Goal: Find contact information: Find contact information

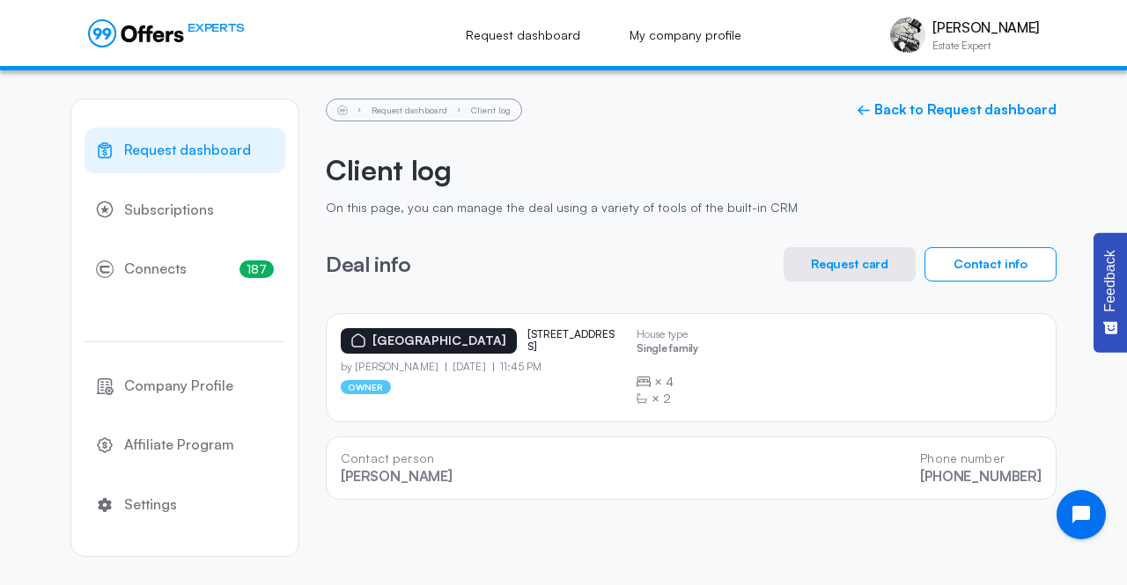
click at [162, 159] on span "Request dashboard" at bounding box center [187, 150] width 127 height 23
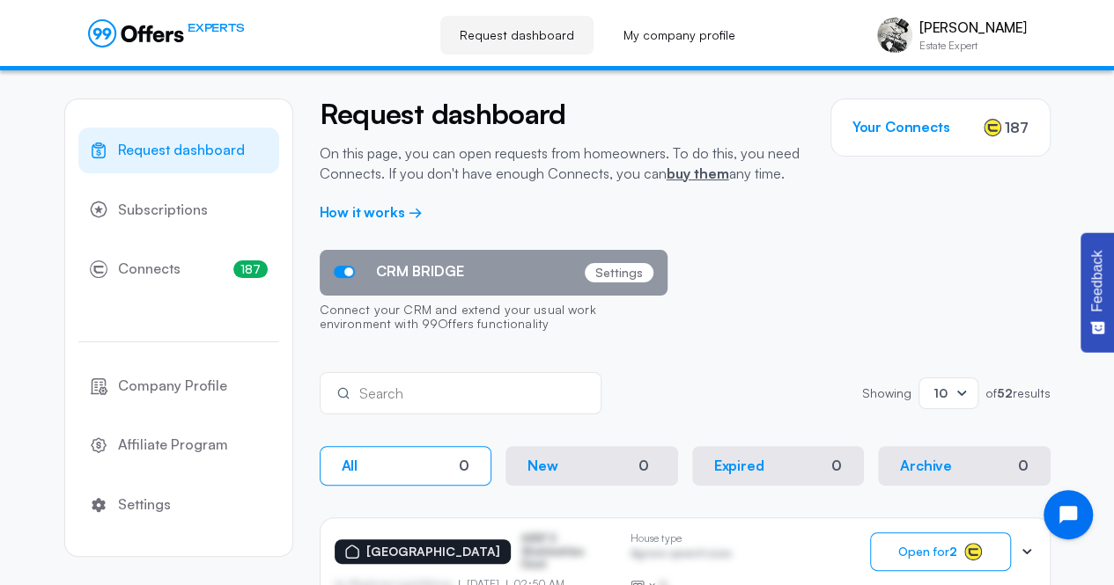
click at [162, 159] on span "Request dashboard" at bounding box center [181, 150] width 127 height 23
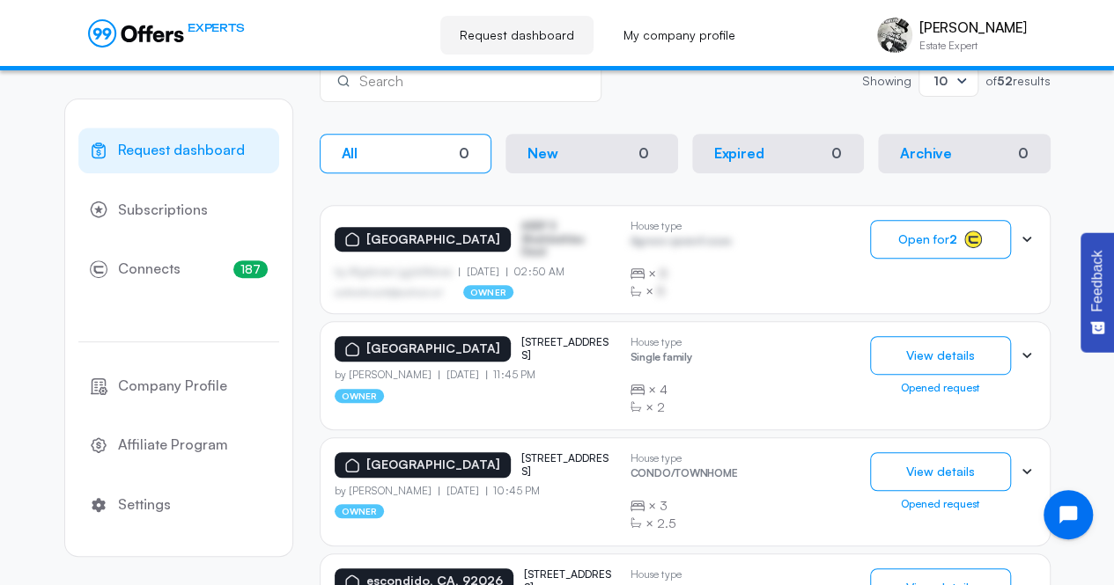
scroll to position [314, 0]
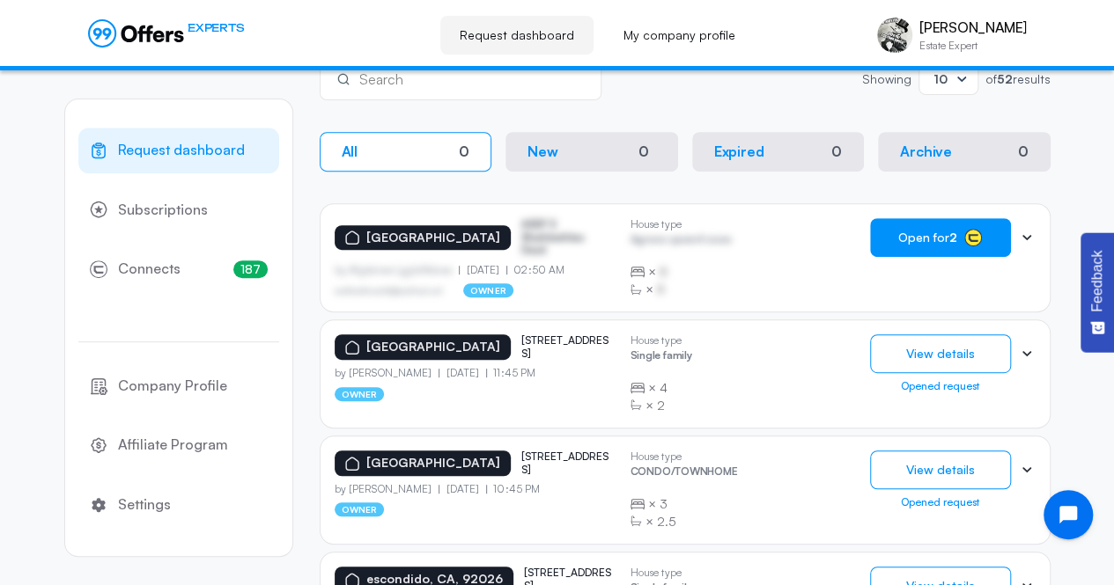
click at [914, 235] on span "Open for 2" at bounding box center [927, 238] width 59 height 14
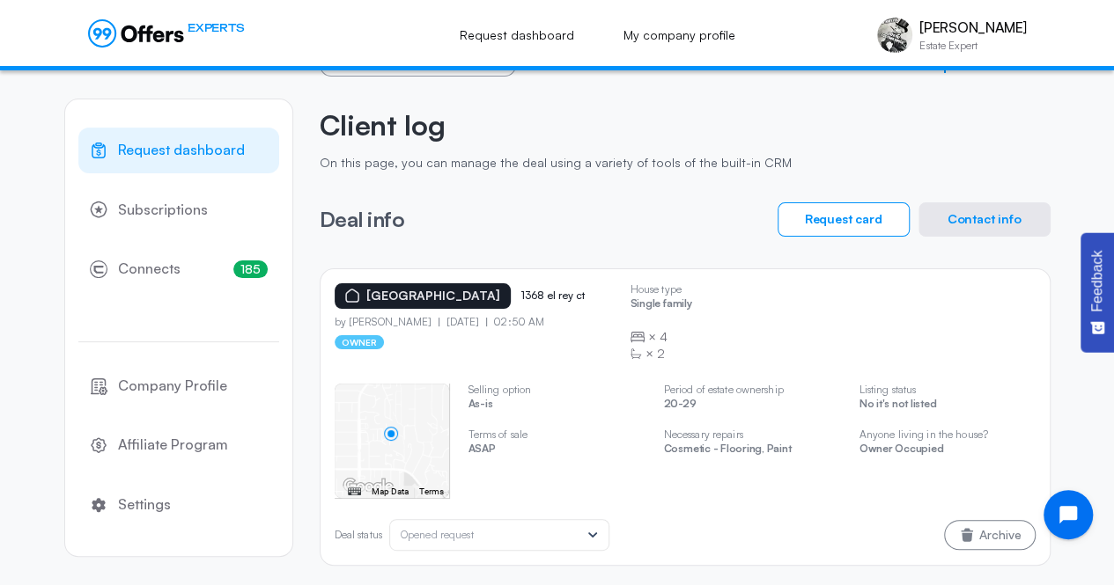
scroll to position [51, 0]
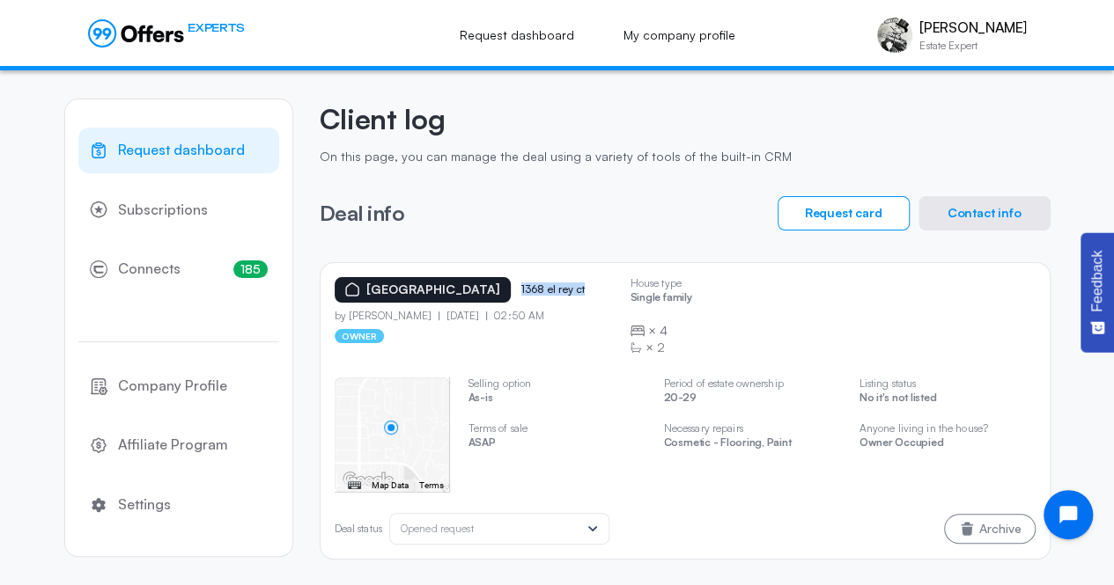
drag, startPoint x: 572, startPoint y: 290, endPoint x: 499, endPoint y: 291, distance: 73.1
click at [521, 291] on p "1368 el rey ct" at bounding box center [565, 289] width 88 height 12
copy p "1368 el rey ct"
click at [972, 214] on button "Contact info" at bounding box center [984, 213] width 132 height 34
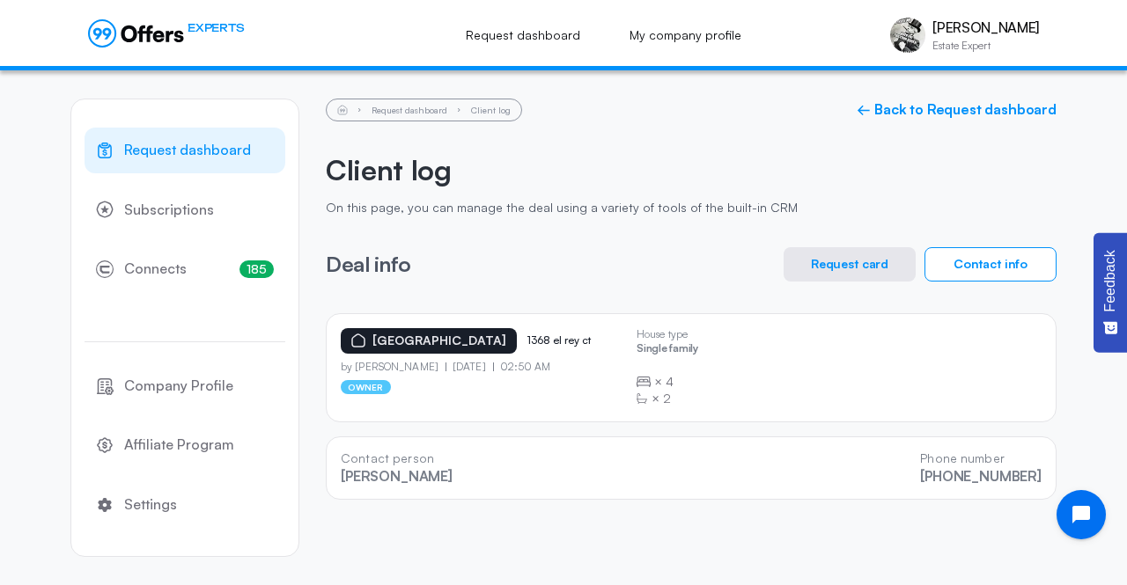
click at [183, 165] on link "Request dashboard" at bounding box center [185, 151] width 201 height 46
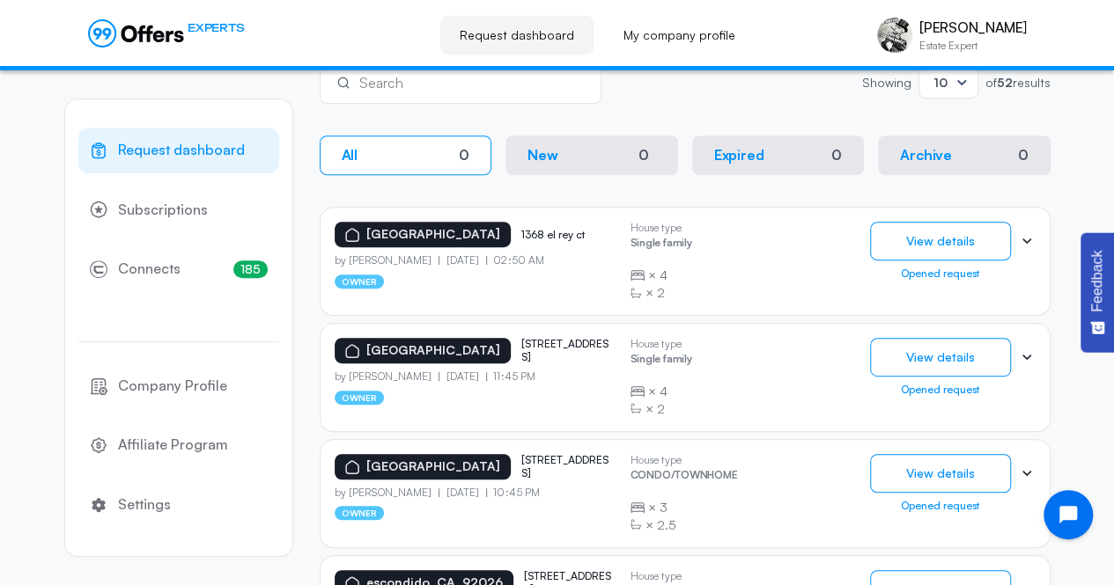
scroll to position [316, 0]
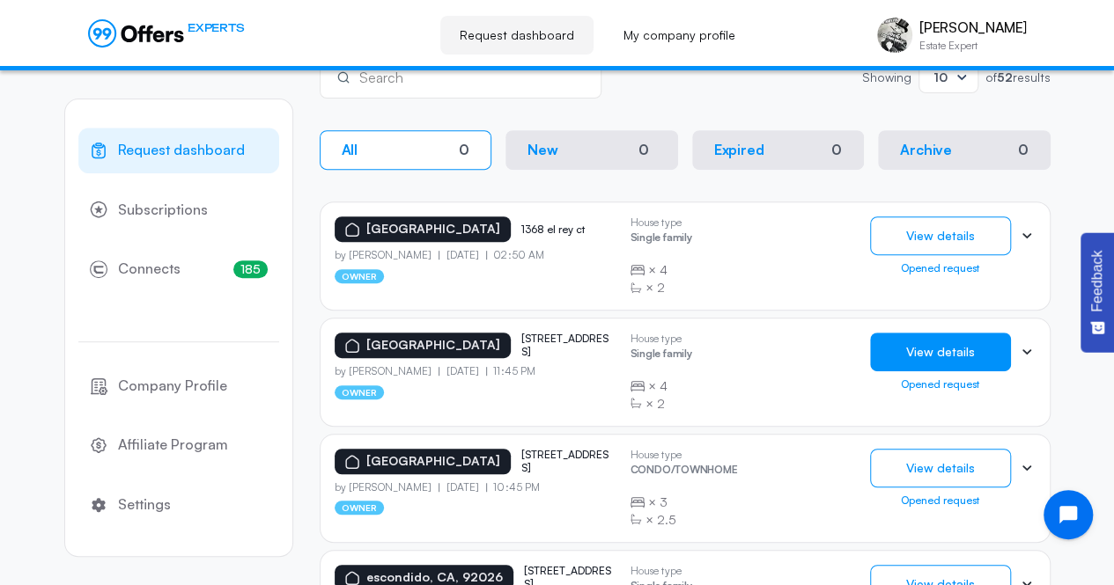
click at [953, 353] on button "View details" at bounding box center [940, 352] width 141 height 39
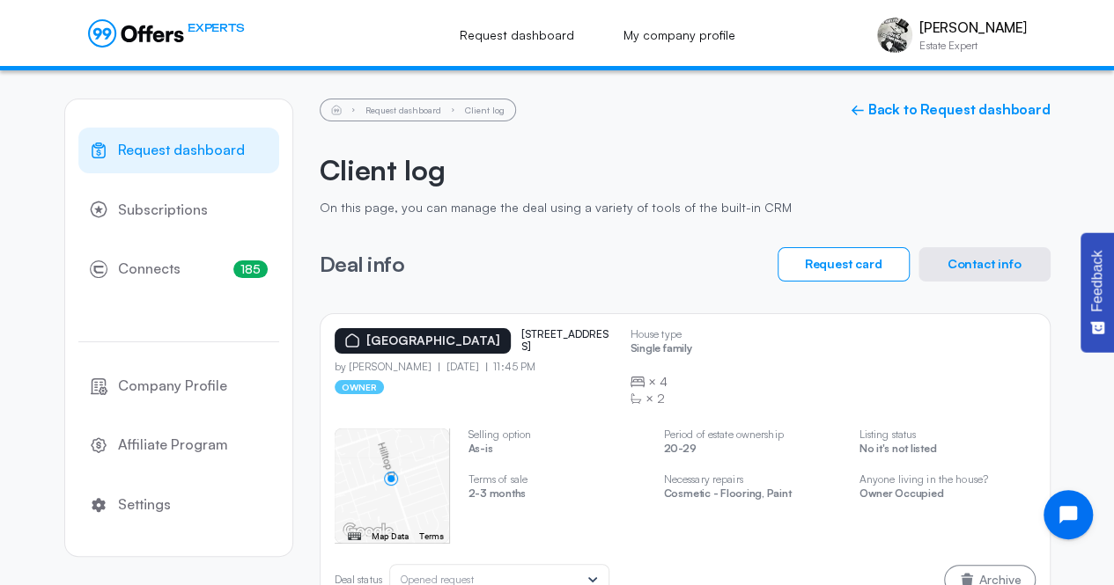
click at [970, 275] on button "Contact info" at bounding box center [984, 264] width 132 height 34
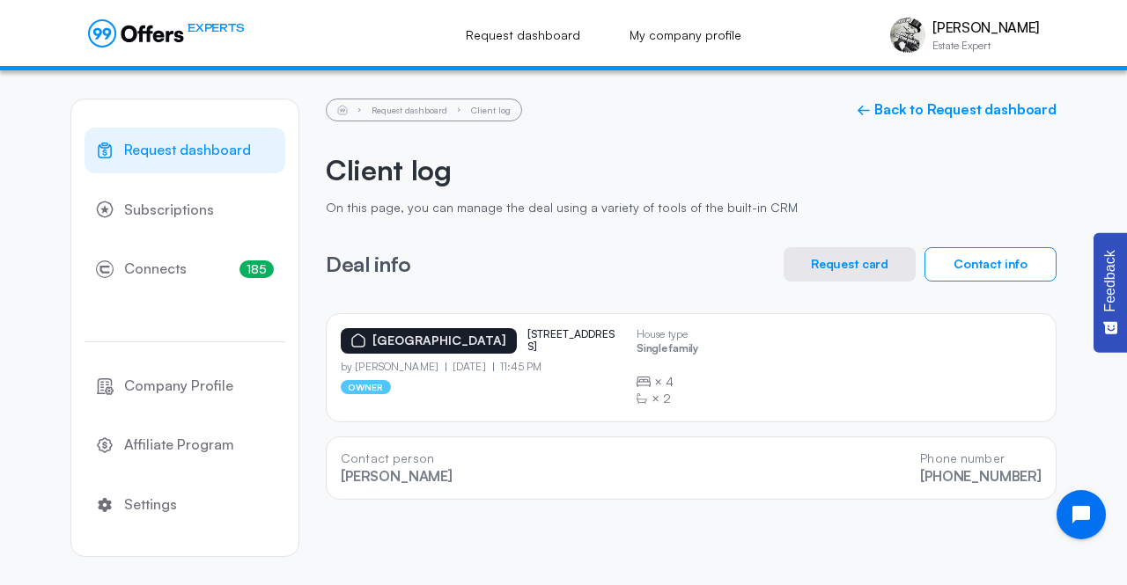
drag, startPoint x: 419, startPoint y: 366, endPoint x: 353, endPoint y: 369, distance: 66.1
click at [353, 369] on p "by [PERSON_NAME]" at bounding box center [393, 367] width 105 height 12
copy p "[PERSON_NAME]"
click at [173, 146] on span "Request dashboard" at bounding box center [187, 150] width 127 height 23
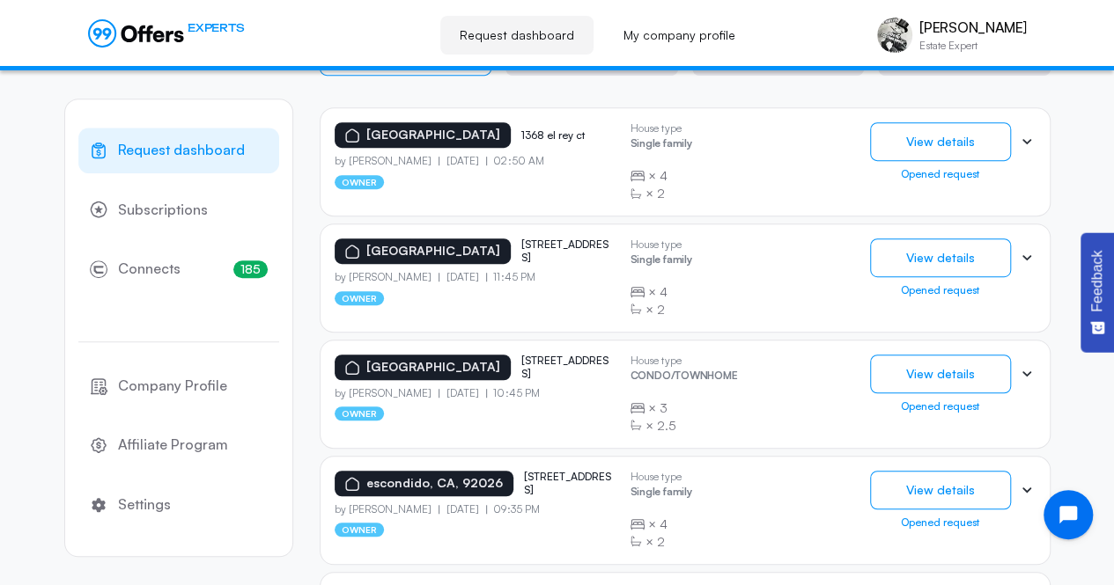
scroll to position [415, 0]
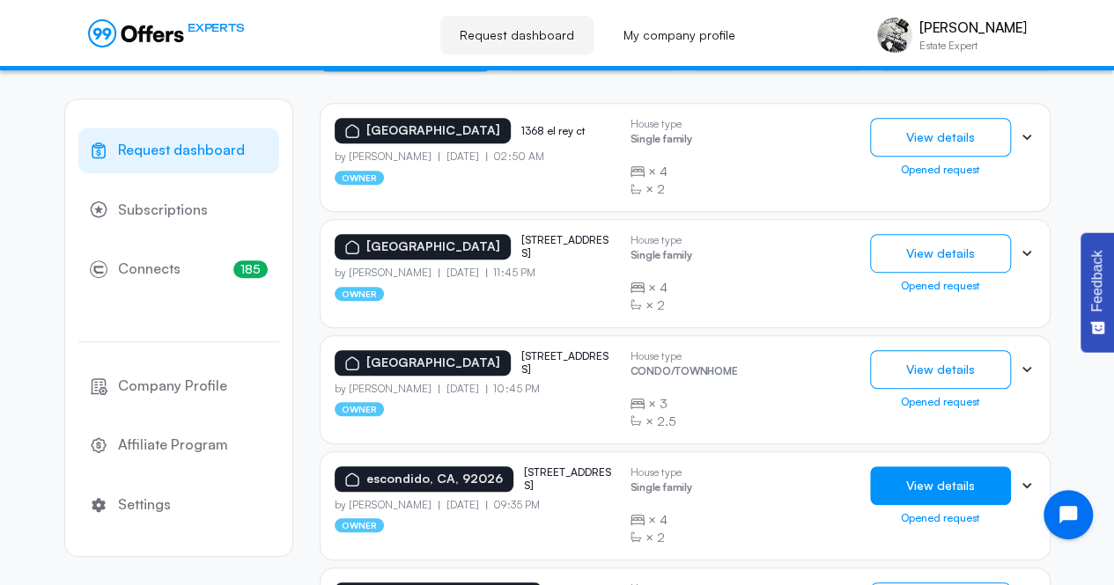
click at [936, 483] on button "View details" at bounding box center [940, 486] width 141 height 39
